Goal: Information Seeking & Learning: Learn about a topic

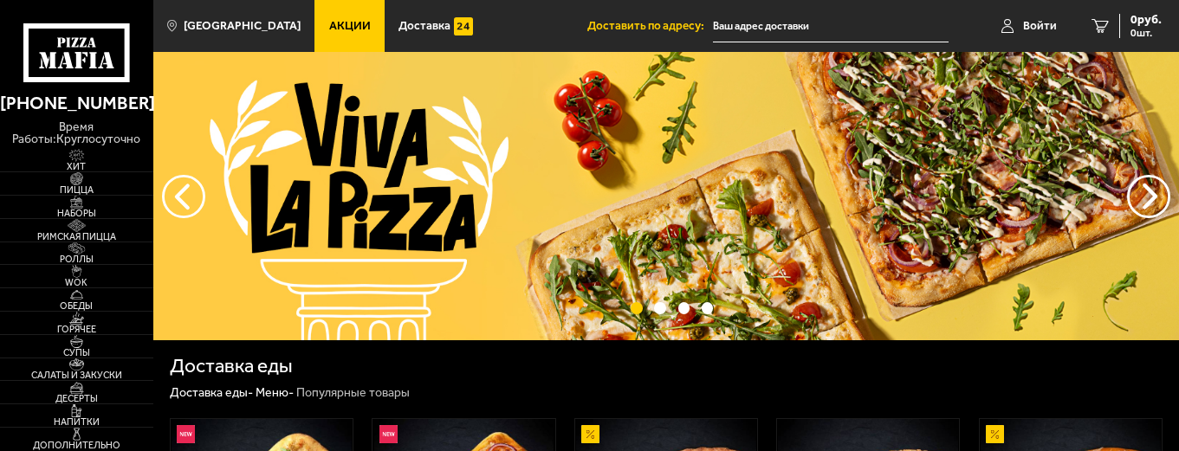
click at [336, 30] on span "Акции" at bounding box center [350, 26] width 42 height 12
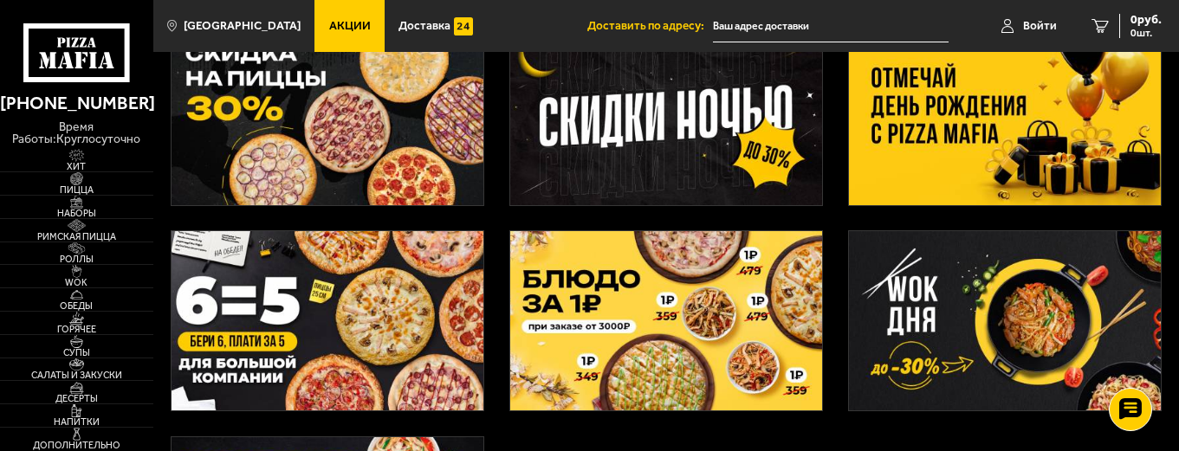
scroll to position [347, 0]
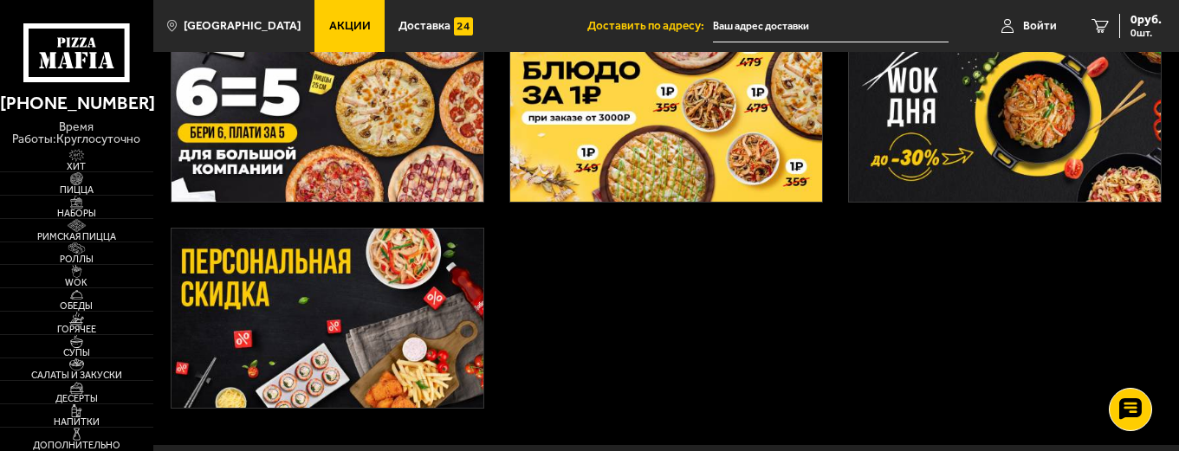
click at [374, 339] on img at bounding box center [328, 318] width 313 height 179
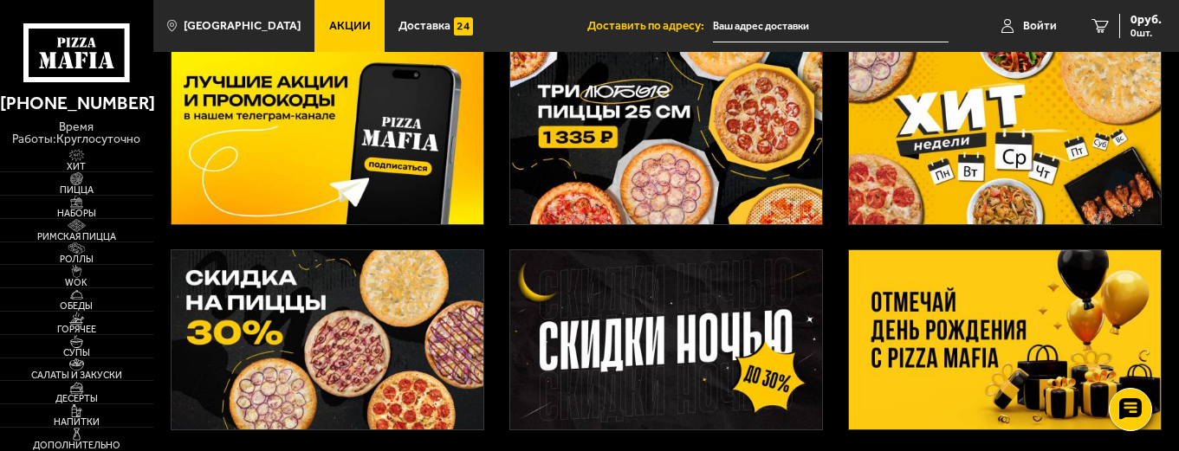
click at [950, 306] on img at bounding box center [1005, 339] width 313 height 179
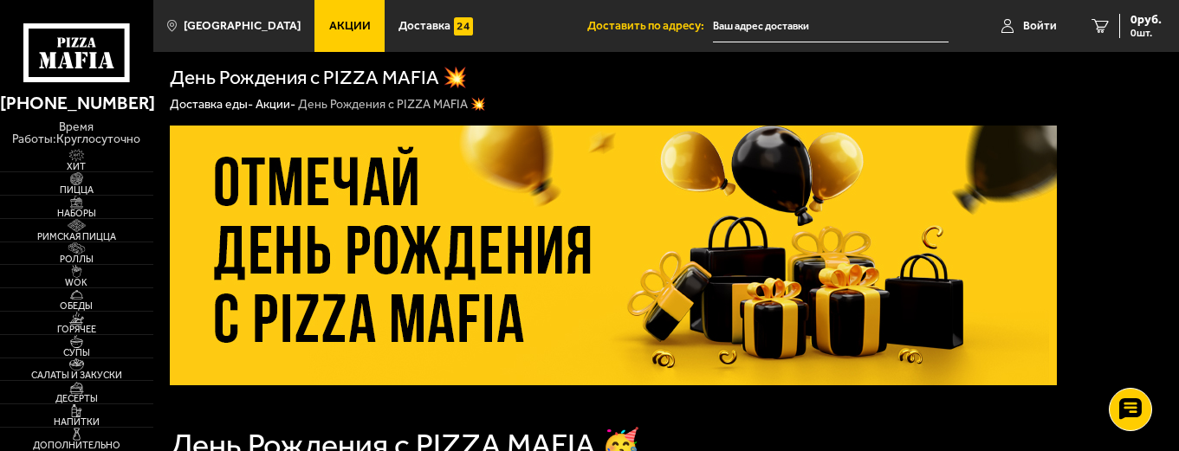
click at [448, 450] on span "День Рождения с PIZZA MAFIA 🥳" at bounding box center [405, 444] width 471 height 37
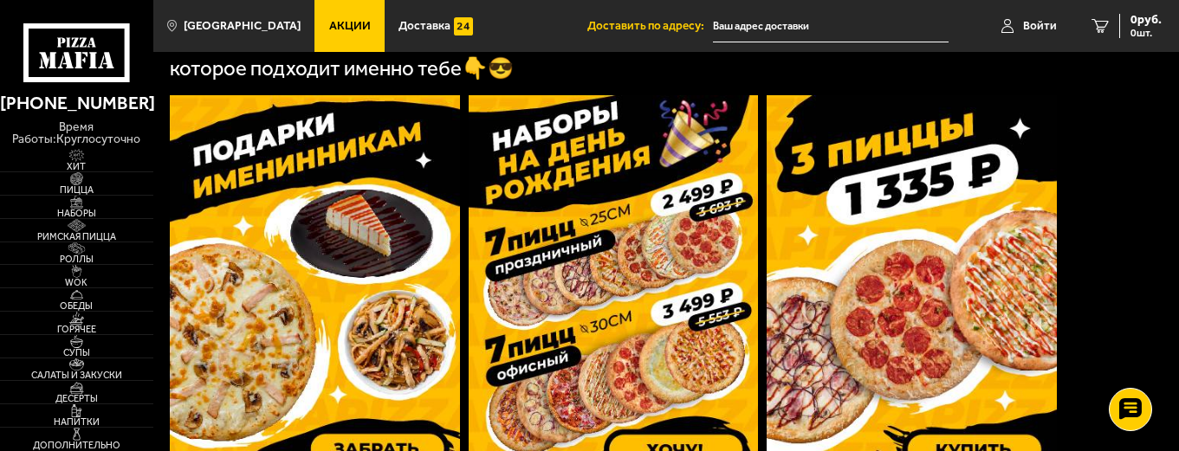
scroll to position [433, 0]
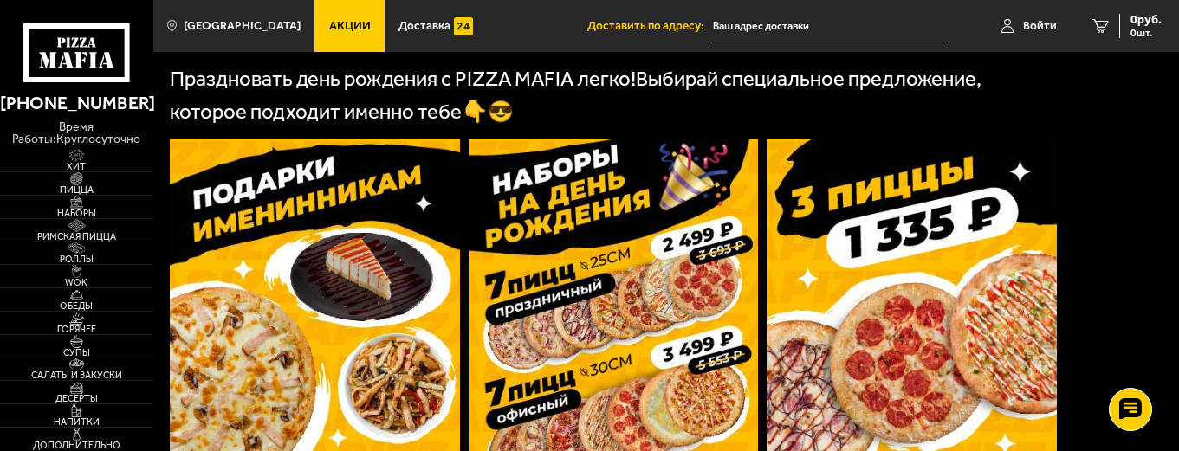
click at [407, 250] on img at bounding box center [315, 331] width 290 height 384
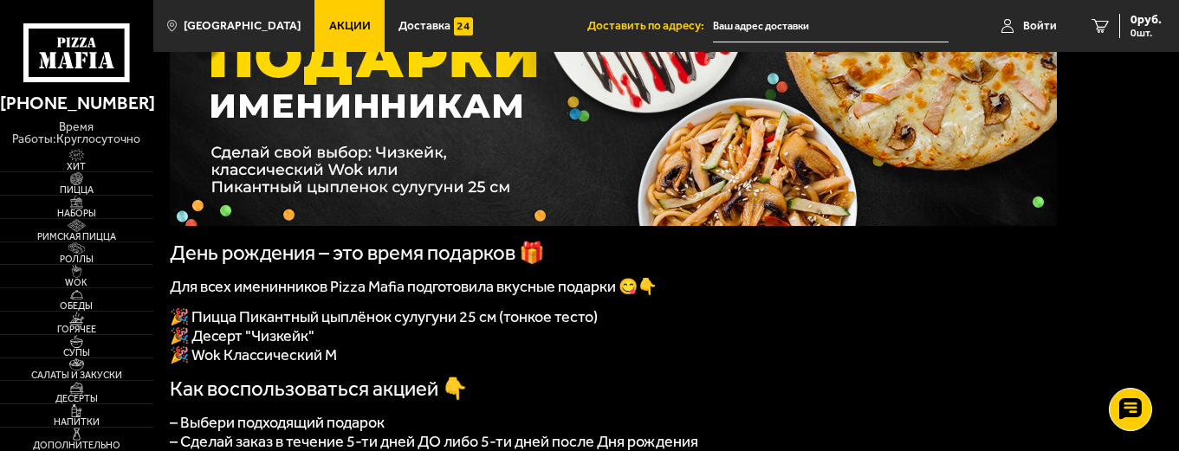
scroll to position [173, 0]
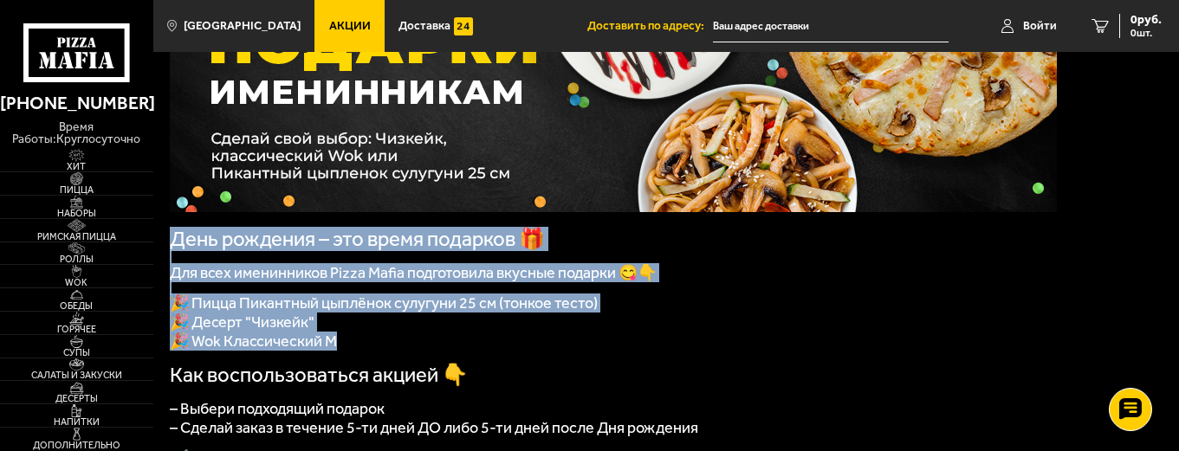
drag, startPoint x: 370, startPoint y: 354, endPoint x: 171, endPoint y: 242, distance: 228.9
click at [171, 242] on div "День рождения – это время подарков 🎁 Для всех именинников Pizza Mafia подготови…" at bounding box center [613, 210] width 887 height 516
click at [171, 242] on span "День рождения – это время подарков 🎁" at bounding box center [357, 239] width 375 height 24
drag, startPoint x: 171, startPoint y: 242, endPoint x: 357, endPoint y: 357, distance: 219.1
click at [357, 357] on div "День рождения – это время подарков 🎁 Для всех именинников Pizza Mafia подготови…" at bounding box center [613, 210] width 887 height 516
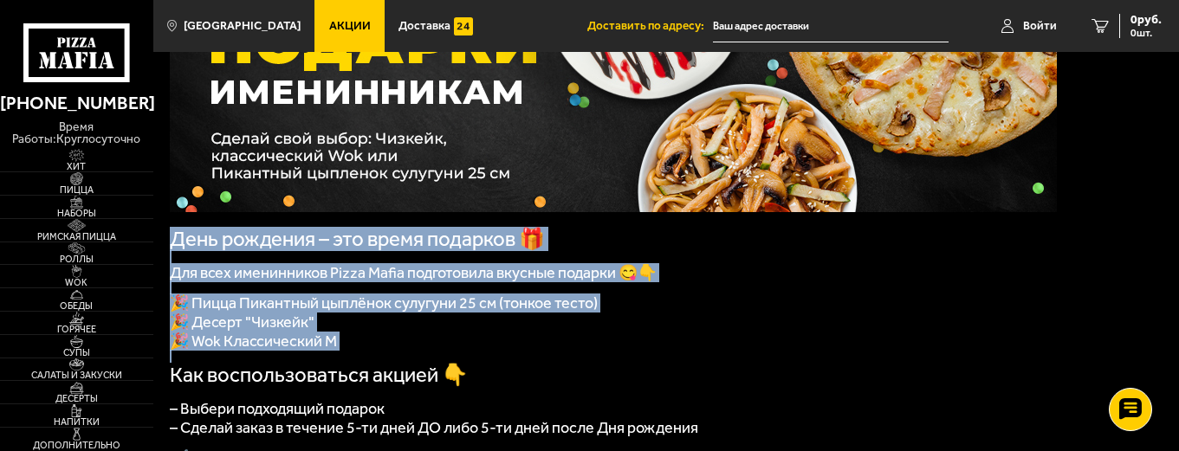
click at [555, 332] on p "🎉 Десерт "Чизкейк"" at bounding box center [613, 322] width 887 height 19
drag, startPoint x: 361, startPoint y: 356, endPoint x: 166, endPoint y: 242, distance: 226.0
click at [166, 242] on div "День рождения – это время подарков 🎁 Для всех именинников Pizza Mafia подготови…" at bounding box center [666, 420] width 1026 height 960
click at [169, 240] on div "День рождения – это время подарков 🎁 Для всех именинников Pizza Mafia подготови…" at bounding box center [666, 420] width 1026 height 960
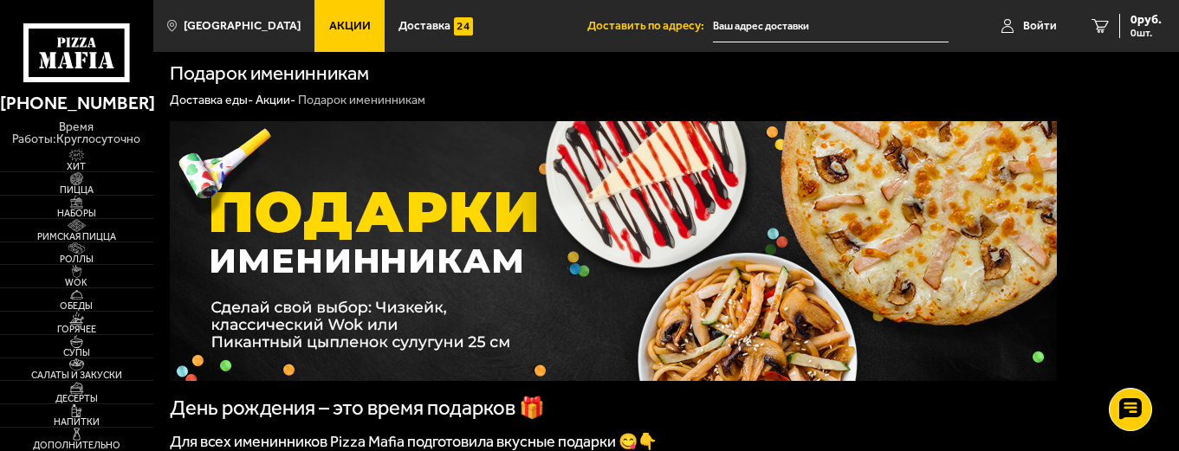
scroll to position [0, 0]
